Goal: Complete application form

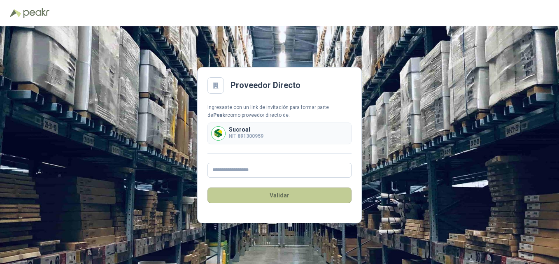
click at [276, 196] on button "Validar" at bounding box center [280, 196] width 144 height 16
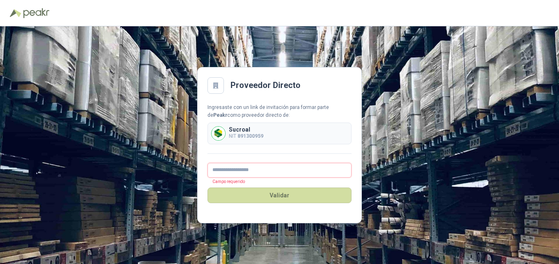
click at [237, 170] on input "text" at bounding box center [280, 170] width 144 height 15
type input "**********"
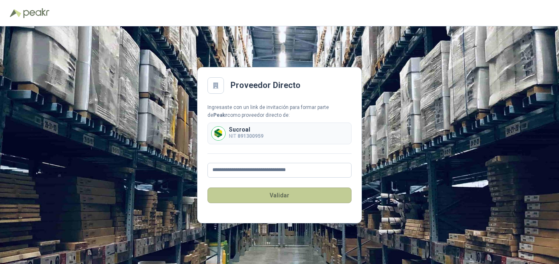
click at [277, 199] on button "Validar" at bounding box center [280, 196] width 144 height 16
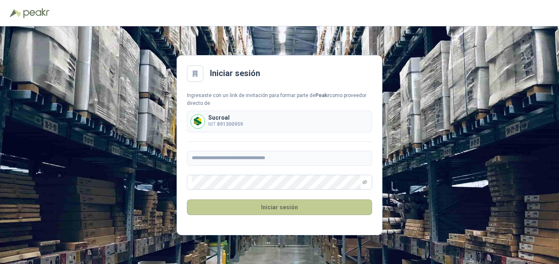
click at [276, 209] on button "Iniciar sesión" at bounding box center [279, 208] width 185 height 16
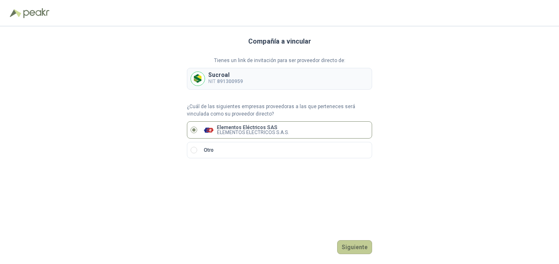
click at [351, 244] on button "Siguiente" at bounding box center [354, 248] width 35 height 14
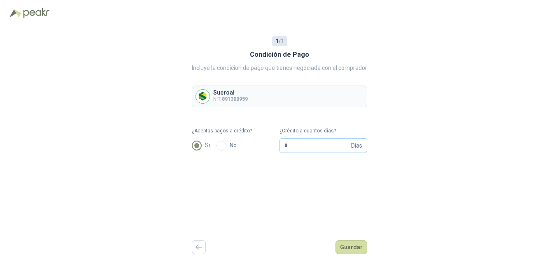
click at [358, 145] on span "Días" at bounding box center [356, 146] width 11 height 14
click at [365, 248] on button "Guardar" at bounding box center [352, 248] width 32 height 14
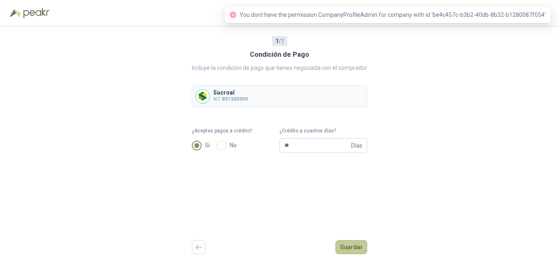
click at [353, 243] on button "Guardar" at bounding box center [352, 248] width 32 height 14
click at [310, 145] on input "**" at bounding box center [317, 146] width 65 height 14
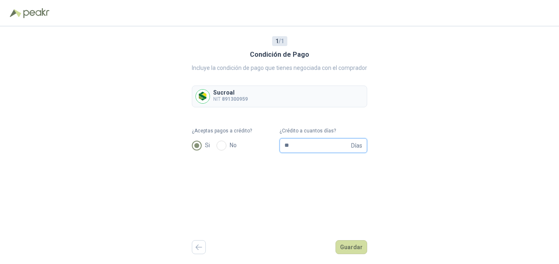
type input "*"
click at [347, 248] on button "Guardar" at bounding box center [352, 248] width 32 height 14
click at [307, 149] on input "¿Crédito a cuantos días?" at bounding box center [317, 146] width 65 height 14
click at [351, 247] on button "Guardar" at bounding box center [352, 248] width 32 height 14
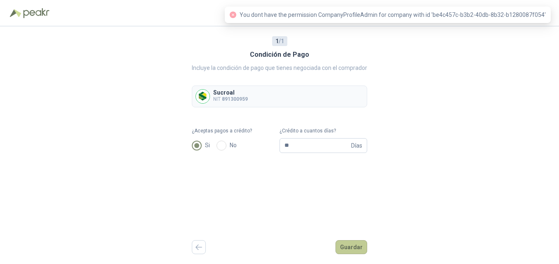
click at [349, 247] on button "Guardar" at bounding box center [352, 248] width 32 height 14
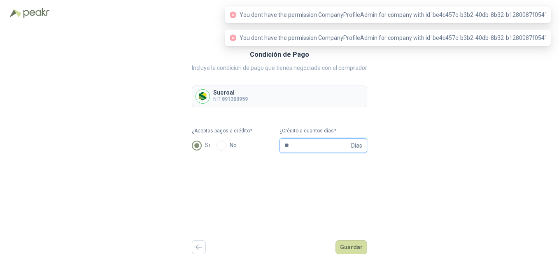
click at [297, 146] on input "**" at bounding box center [317, 146] width 65 height 14
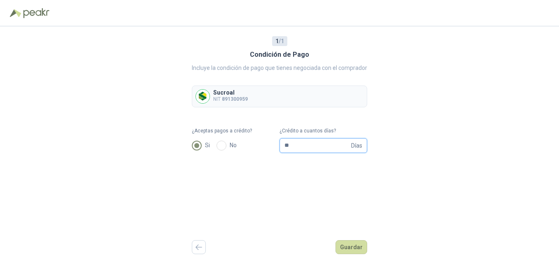
type input "*"
click at [347, 247] on button "Guardar" at bounding box center [352, 248] width 32 height 14
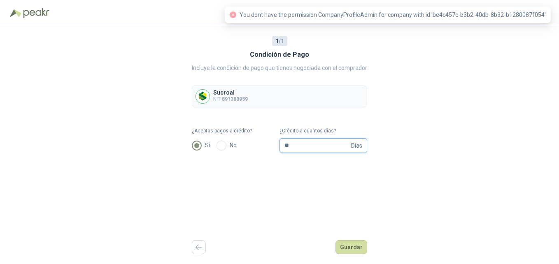
click at [299, 143] on input "**" at bounding box center [317, 146] width 65 height 14
type input "*"
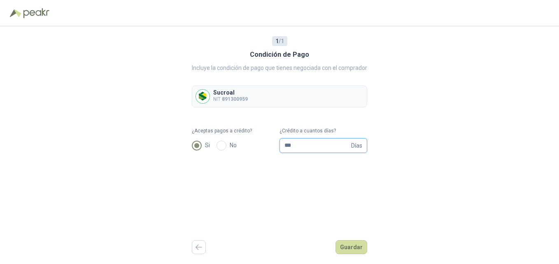
type input "***"
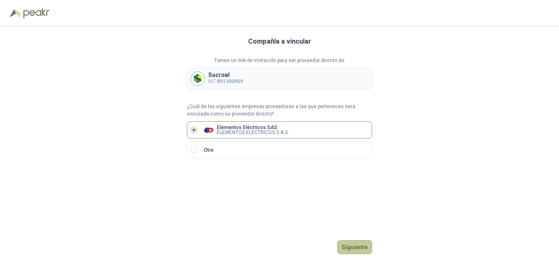
click at [349, 246] on button "Siguiente" at bounding box center [354, 248] width 35 height 14
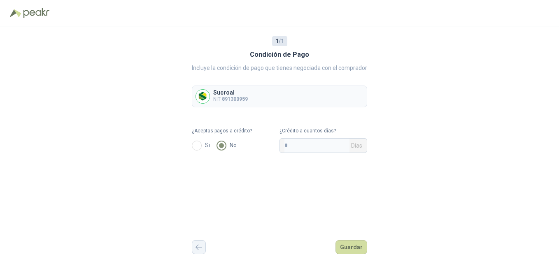
click at [197, 251] on button "button" at bounding box center [199, 248] width 14 height 14
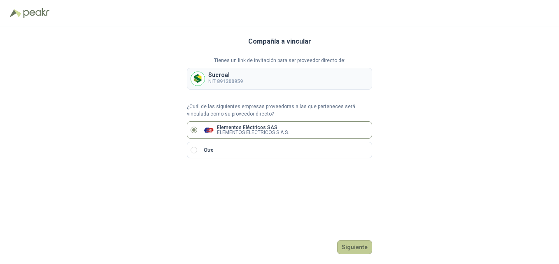
click at [353, 247] on button "Siguiente" at bounding box center [354, 248] width 35 height 14
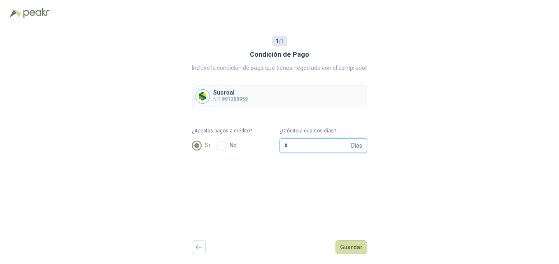
click at [309, 147] on input "*" at bounding box center [317, 146] width 65 height 14
type input "**"
click at [347, 249] on button "Guardar" at bounding box center [352, 248] width 32 height 14
click at [354, 249] on button "Guardar" at bounding box center [352, 248] width 32 height 14
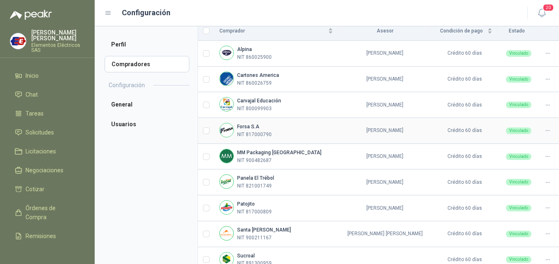
scroll to position [119, 0]
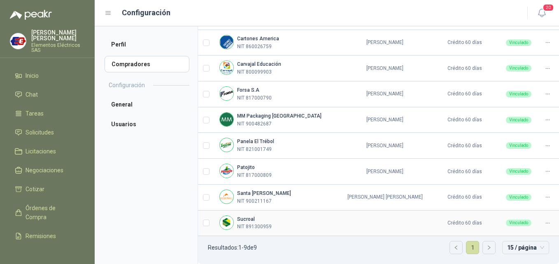
click at [356, 227] on td at bounding box center [385, 224] width 94 height 26
click at [545, 224] on icon at bounding box center [548, 223] width 6 height 6
click at [527, 194] on span "Asignar Asesor" at bounding box center [521, 196] width 40 height 9
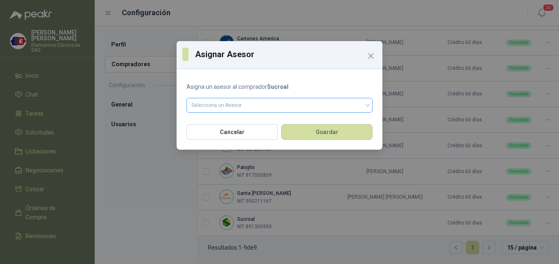
click at [204, 109] on input "search" at bounding box center [280, 104] width 176 height 12
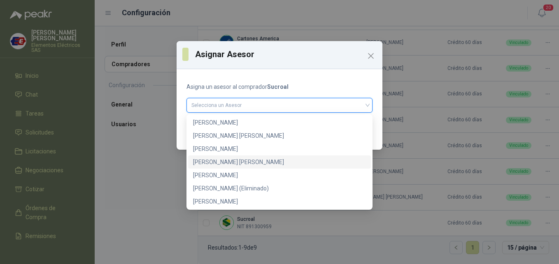
click at [218, 162] on div "FERNANDO ESCOBAR ABADIA" at bounding box center [279, 162] width 173 height 9
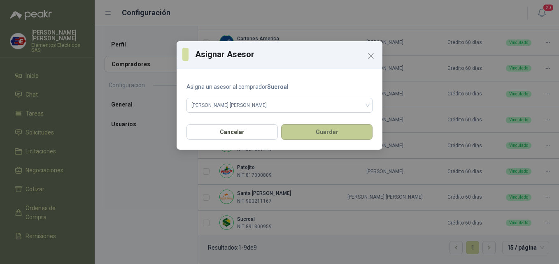
click at [323, 130] on button "Guardar" at bounding box center [326, 132] width 91 height 16
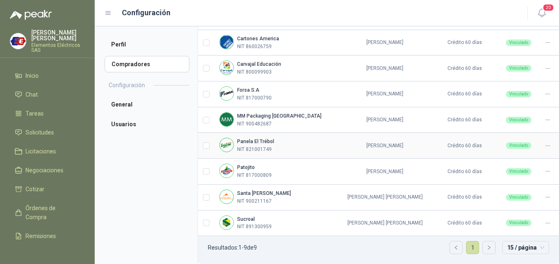
scroll to position [0, 0]
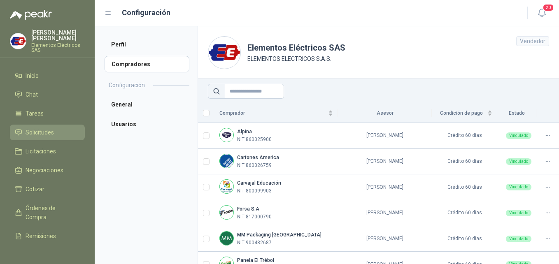
click at [32, 129] on span "Solicitudes" at bounding box center [40, 132] width 28 height 9
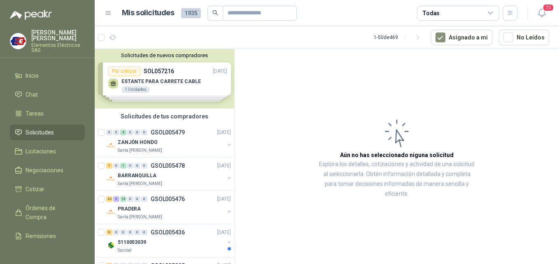
click at [26, 132] on span "Solicitudes" at bounding box center [40, 132] width 28 height 9
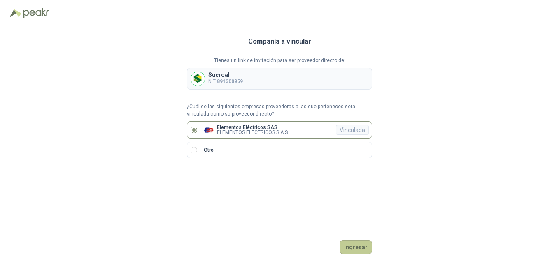
click at [358, 248] on button "Ingresar" at bounding box center [356, 248] width 33 height 14
click at [359, 246] on button "Siguiente" at bounding box center [354, 248] width 35 height 14
click at [348, 245] on button "Ingresar" at bounding box center [356, 248] width 33 height 14
